Goal: Task Accomplishment & Management: Manage account settings

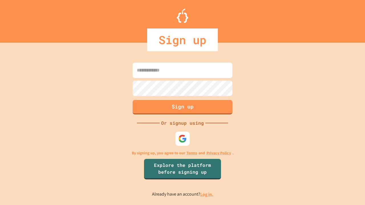
click at [207, 194] on link "Log in." at bounding box center [206, 194] width 13 height 6
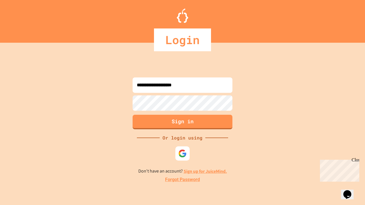
type input "**********"
